Goal: Information Seeking & Learning: Compare options

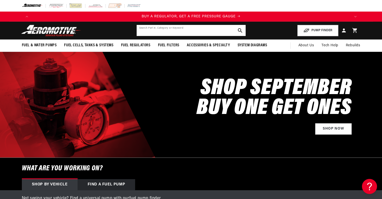
click at [159, 31] on input "text" at bounding box center [191, 30] width 109 height 11
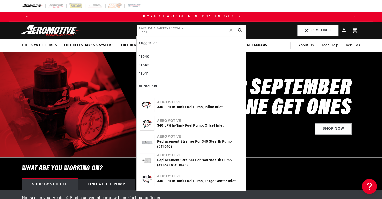
type input "11541"
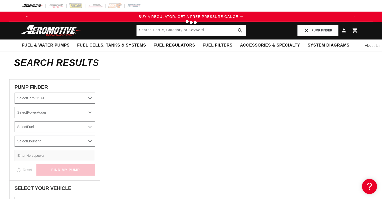
type input "11541"
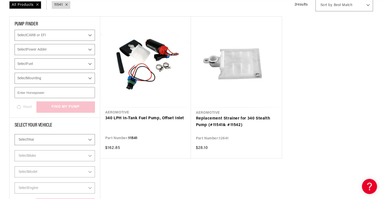
scroll to position [0, 638]
click at [162, 118] on link "340 LPH In-Tank Fuel Pump, Offset Inlet" at bounding box center [145, 118] width 81 height 7
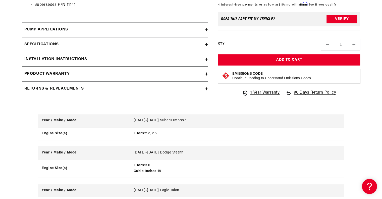
scroll to position [553, 0]
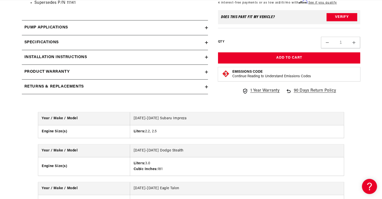
click at [43, 40] on h2 "Specifications" at bounding box center [41, 42] width 34 height 7
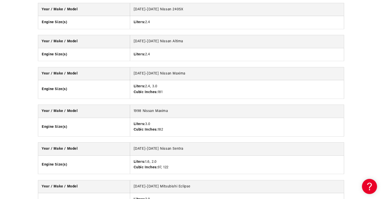
scroll to position [0, 0]
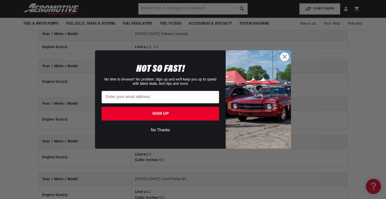
click at [284, 57] on icon "Close dialog" at bounding box center [285, 57] width 4 height 4
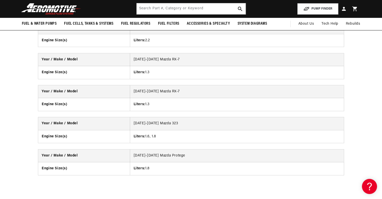
scroll to position [1760, 0]
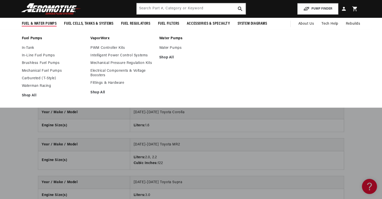
click at [30, 49] on link "In-Tank" at bounding box center [54, 48] width 64 height 5
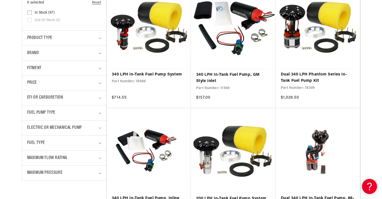
scroll to position [151, 0]
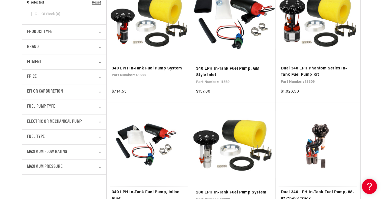
click at [37, 104] on span "Fuel Pump Type" at bounding box center [41, 106] width 28 height 7
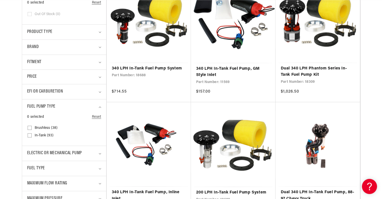
click at [37, 104] on span "Fuel Pump Type" at bounding box center [41, 106] width 28 height 7
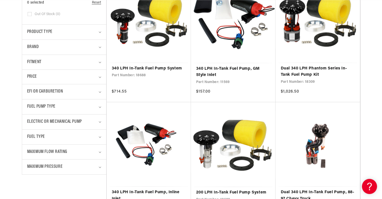
scroll to position [0, 319]
click at [39, 121] on span "Electric or Mechanical Pump" at bounding box center [54, 121] width 55 height 7
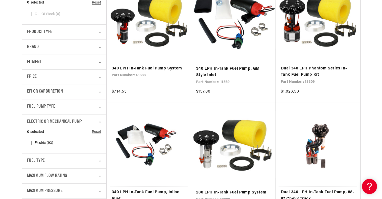
click at [39, 121] on span "Electric or Mechanical Pump" at bounding box center [54, 121] width 55 height 7
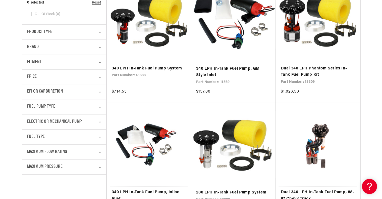
click at [45, 152] on span "Maximum Flow Rating" at bounding box center [47, 151] width 40 height 7
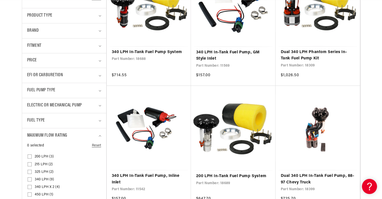
scroll to position [176, 0]
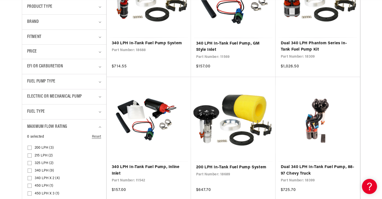
click at [29, 170] on input "340 LPH (9) 340 LPH (9 products)" at bounding box center [30, 171] width 4 height 4
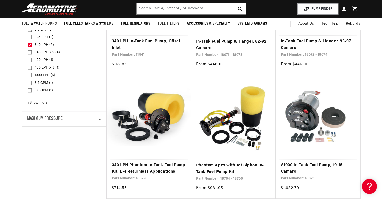
click at [30, 44] on icon at bounding box center [29, 45] width 3 height 2
click at [30, 44] on input "340 LPH (9) 340 LPH (9 products)" at bounding box center [30, 46] width 4 height 4
checkbox input "false"
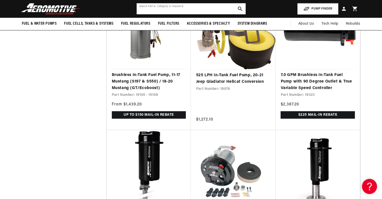
click at [145, 11] on input "text" at bounding box center [191, 8] width 109 height 11
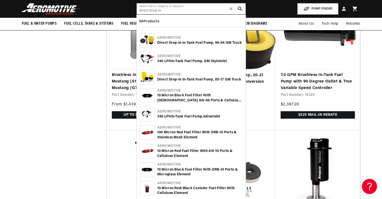
type input "direct drop-in"
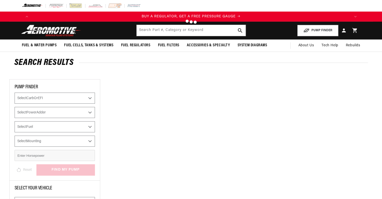
type input "direct drop-in"
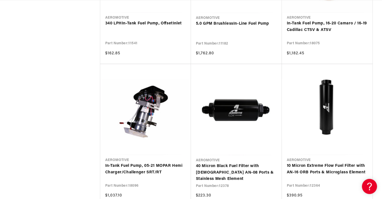
scroll to position [0, 956]
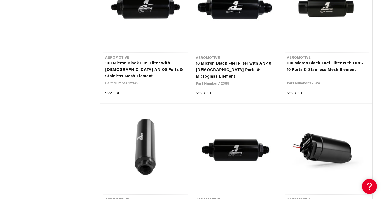
scroll to position [0, 319]
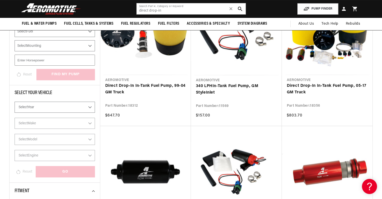
scroll to position [44, 0]
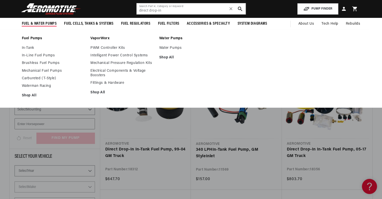
click at [28, 48] on link "In-Tank" at bounding box center [54, 48] width 64 height 5
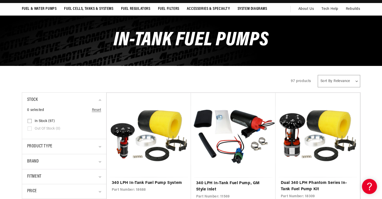
scroll to position [101, 0]
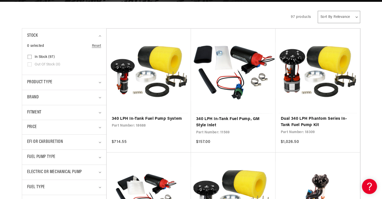
click at [31, 109] on span "Fitment" at bounding box center [34, 112] width 14 height 7
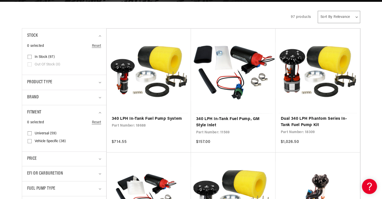
click at [42, 140] on span "Vehicle Specific (38)" at bounding box center [50, 141] width 31 height 5
click at [32, 140] on input "Vehicle Specific (38) Vehicle Specific (38 products)" at bounding box center [30, 142] width 4 height 4
checkbox input "true"
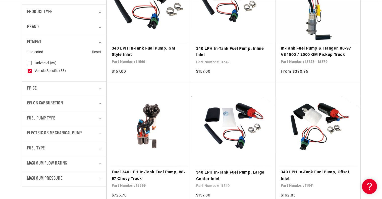
scroll to position [226, 0]
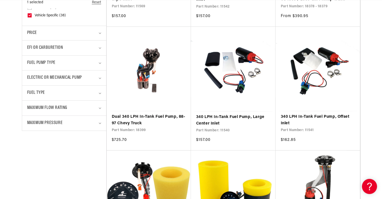
click at [39, 58] on summary "Fuel Pump Type" at bounding box center [64, 63] width 74 height 15
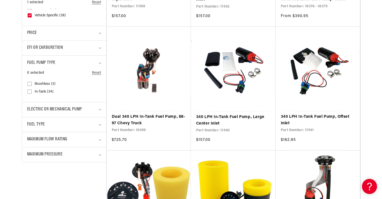
click at [39, 59] on span "Fuel Pump Type" at bounding box center [41, 62] width 28 height 7
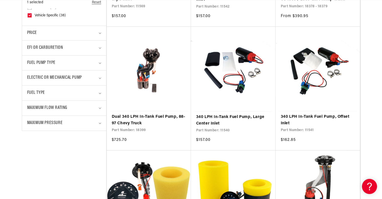
click at [44, 104] on span "Maximum Flow Rating" at bounding box center [47, 107] width 40 height 7
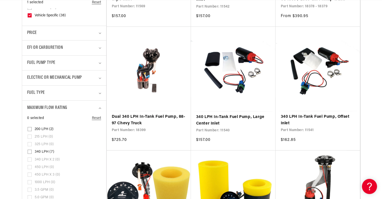
scroll to position [0, 956]
click at [39, 151] on span "340 LPH (7)" at bounding box center [45, 152] width 20 height 5
click at [32, 151] on input "340 LPH (7) 340 LPH (7 products)" at bounding box center [30, 153] width 4 height 4
checkbox input "true"
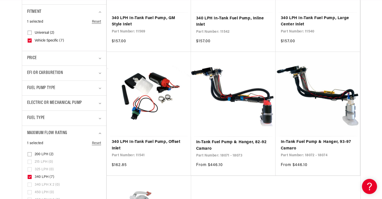
scroll to position [0, 361]
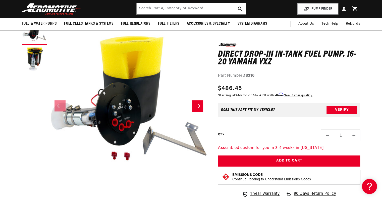
scroll to position [0, 319]
click at [157, 13] on input "text" at bounding box center [191, 8] width 109 height 11
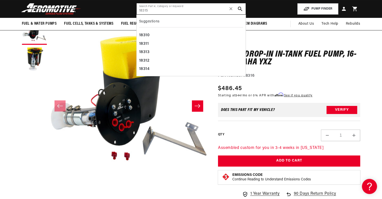
type input "18315"
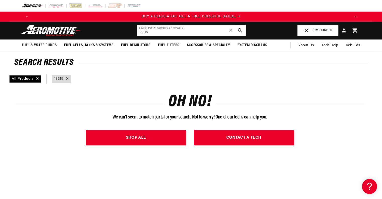
click at [231, 29] on span "✕" at bounding box center [231, 30] width 5 height 8
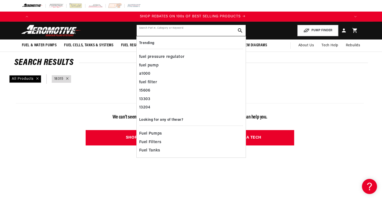
scroll to position [0, 638]
